Goal: Check status

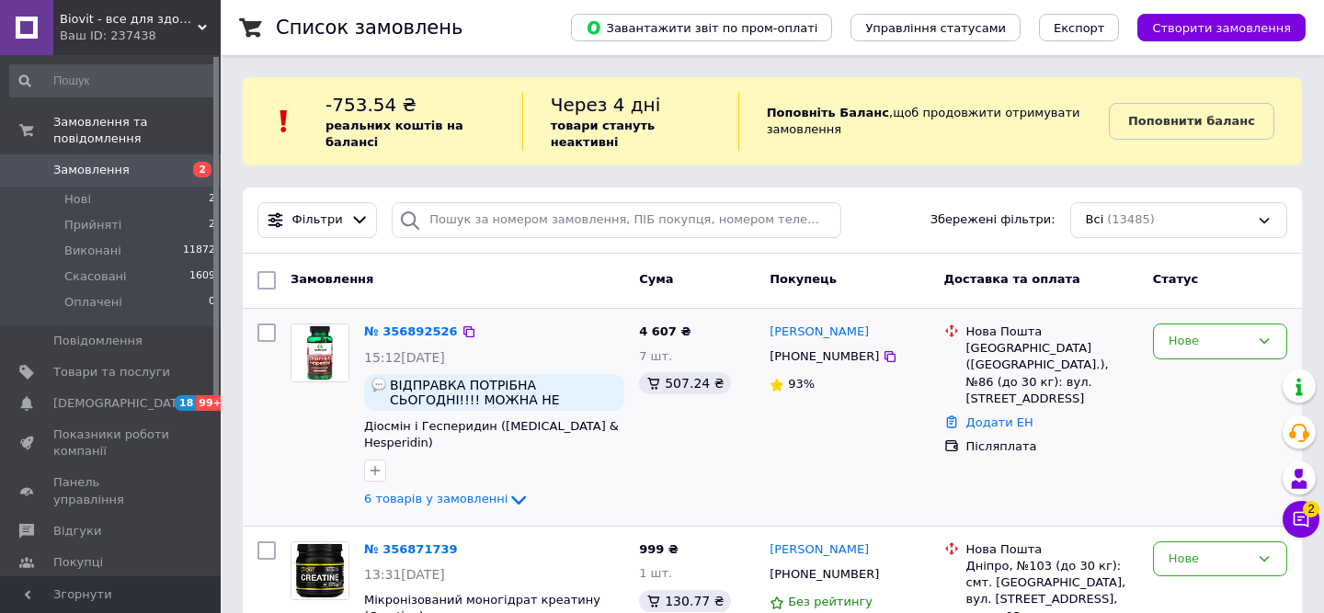
click at [490, 325] on div "№ 356892526" at bounding box center [494, 332] width 264 height 21
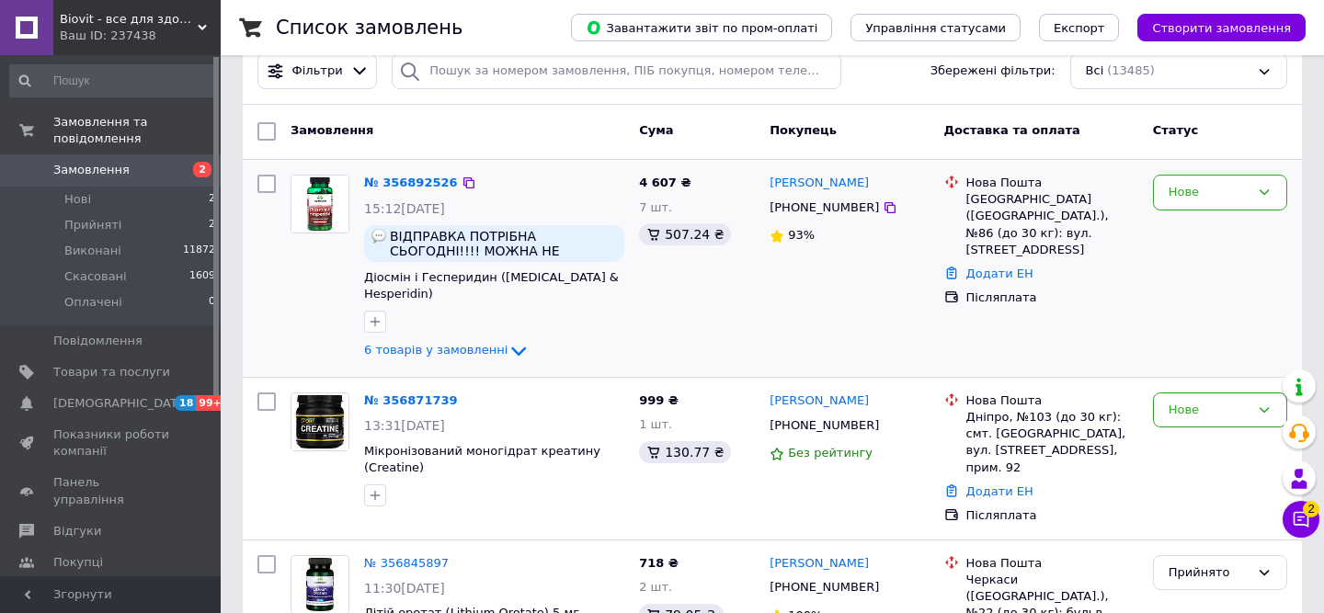
scroll to position [147, 0]
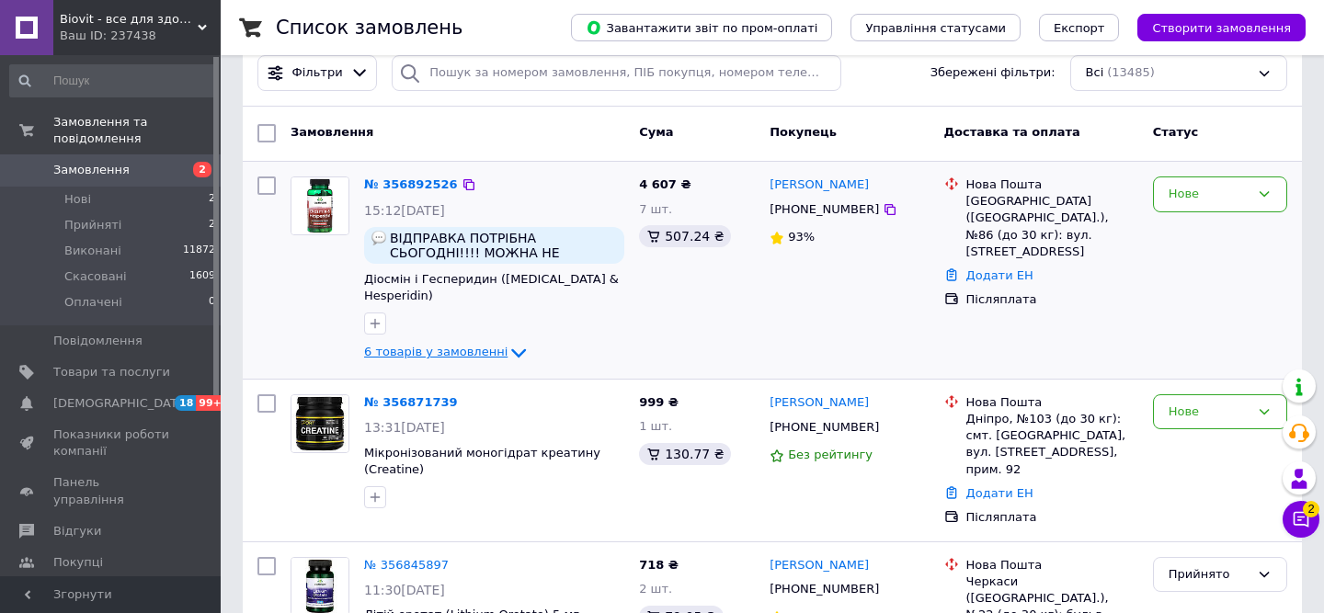
click at [490, 346] on span "6 товарів у замовленні" at bounding box center [435, 353] width 143 height 14
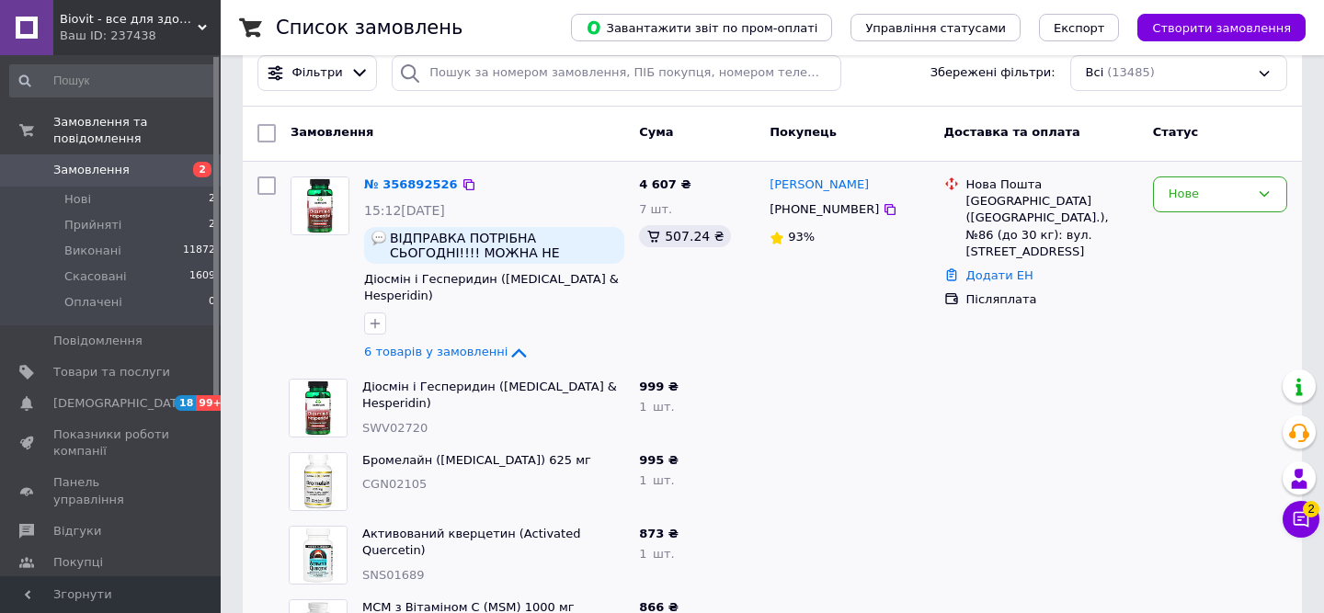
click at [930, 232] on div "[PERSON_NAME] [PHONE_NUMBER] 93%" at bounding box center [849, 270] width 174 height 202
click at [610, 290] on div "№ 356892526 15:12[DATE] ВІДПРАВКА ПОТРІБНА СЬОГОДНІ!!!! МОЖНА НЕ ПЕРЕДЗВОНЮВАТИ…" at bounding box center [494, 270] width 275 height 202
click at [460, 183] on div at bounding box center [469, 185] width 18 height 18
click at [453, 180] on link "№ 356892526" at bounding box center [411, 185] width 94 height 14
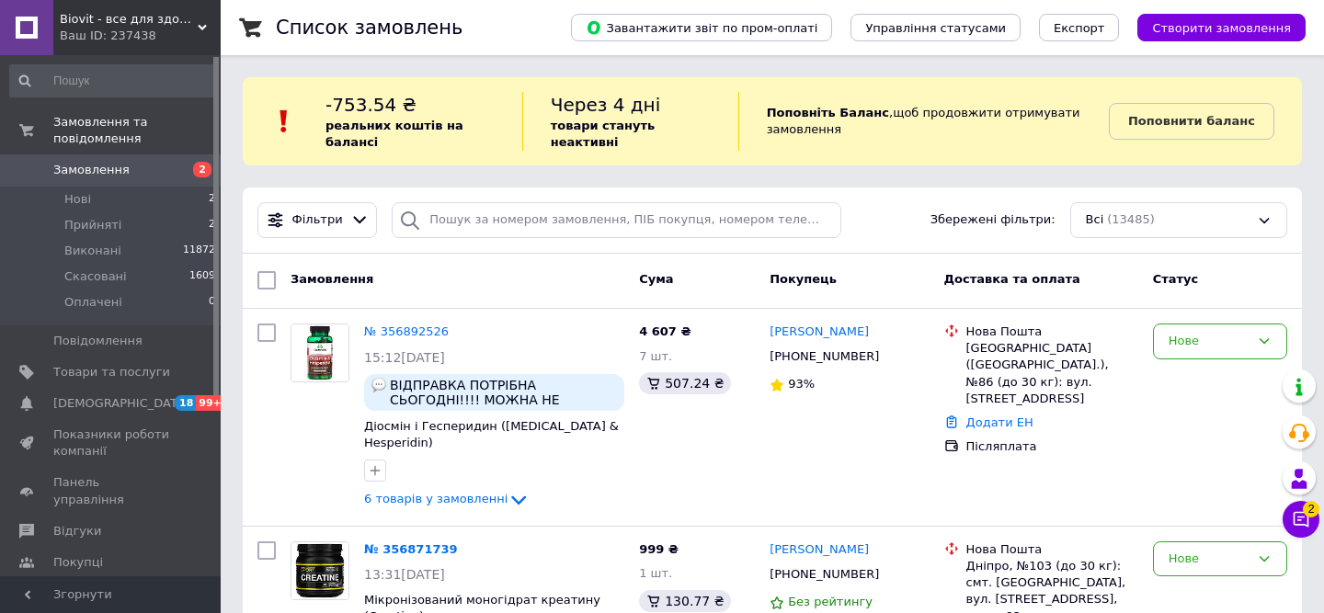
click at [636, 254] on div "Замовлення Cума Покупець Доставка та оплата Статус" at bounding box center [773, 281] width 1060 height 55
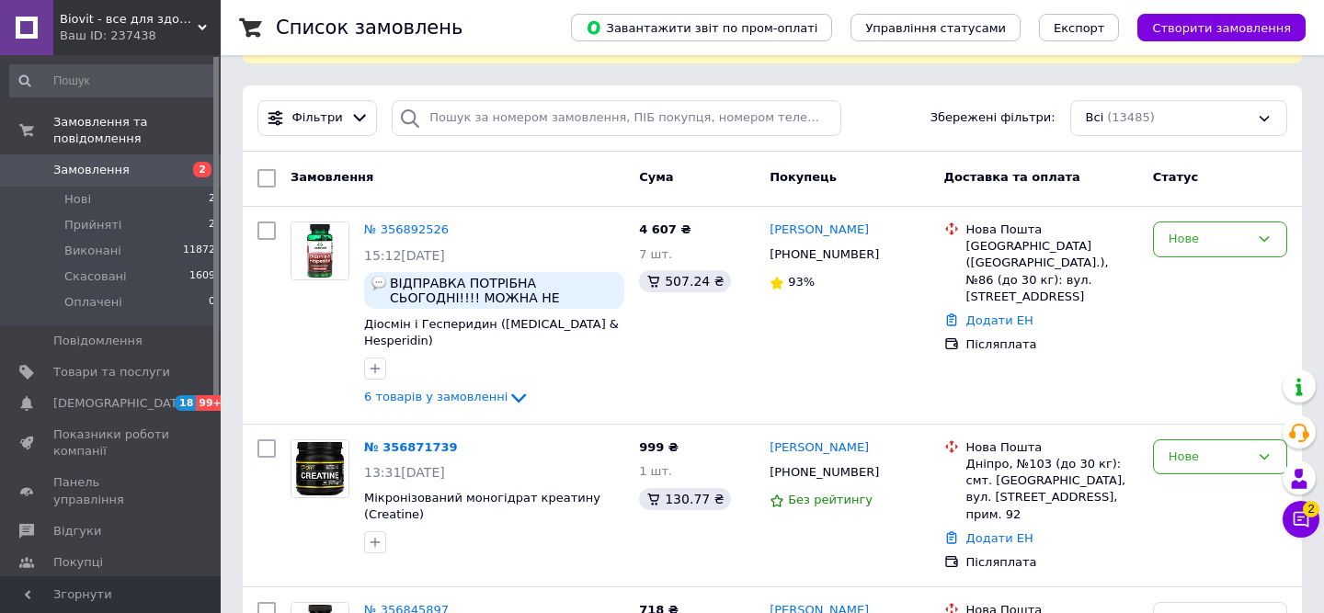
scroll to position [147, 0]
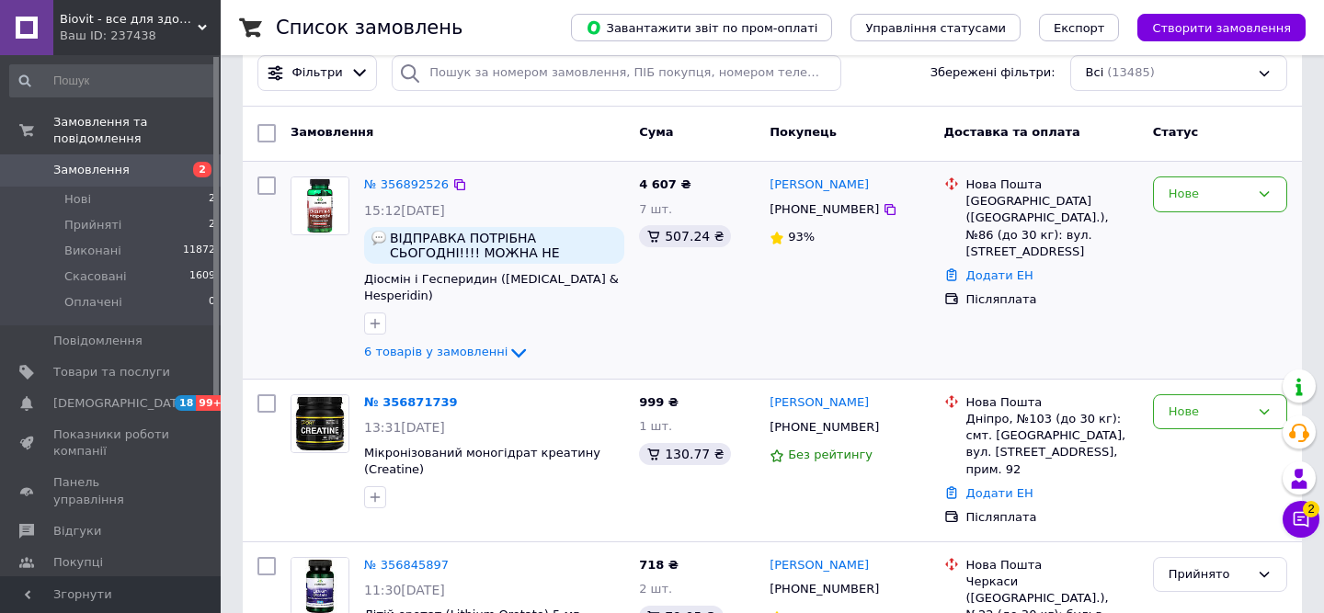
click at [762, 283] on div "[PERSON_NAME] [PHONE_NUMBER] 93%" at bounding box center [849, 270] width 174 height 202
click at [468, 346] on span "6 товарів у замовленні" at bounding box center [435, 353] width 143 height 14
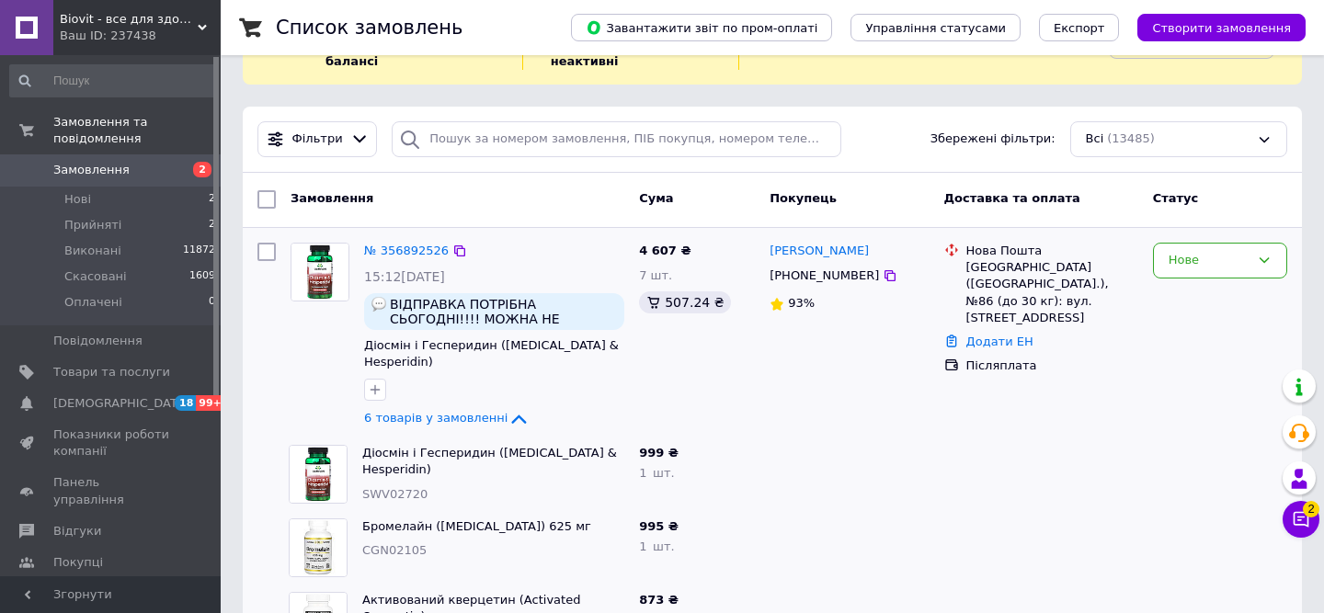
scroll to position [74, 0]
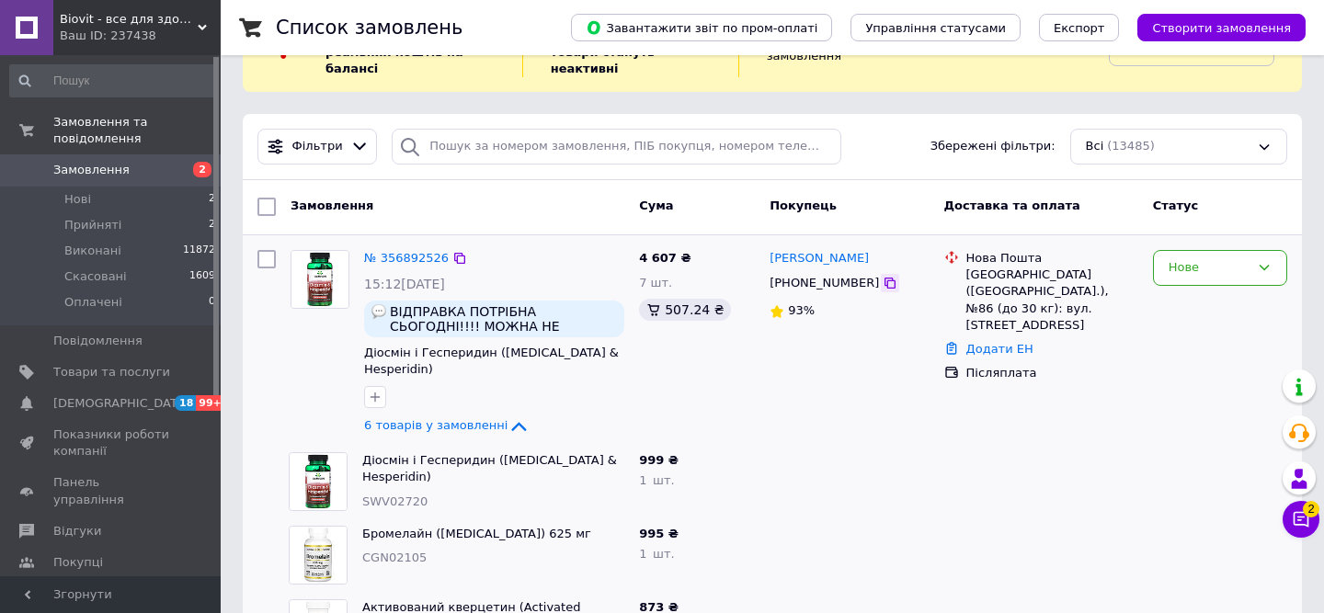
click at [885, 280] on icon at bounding box center [890, 283] width 11 height 11
